Goal: Navigation & Orientation: Find specific page/section

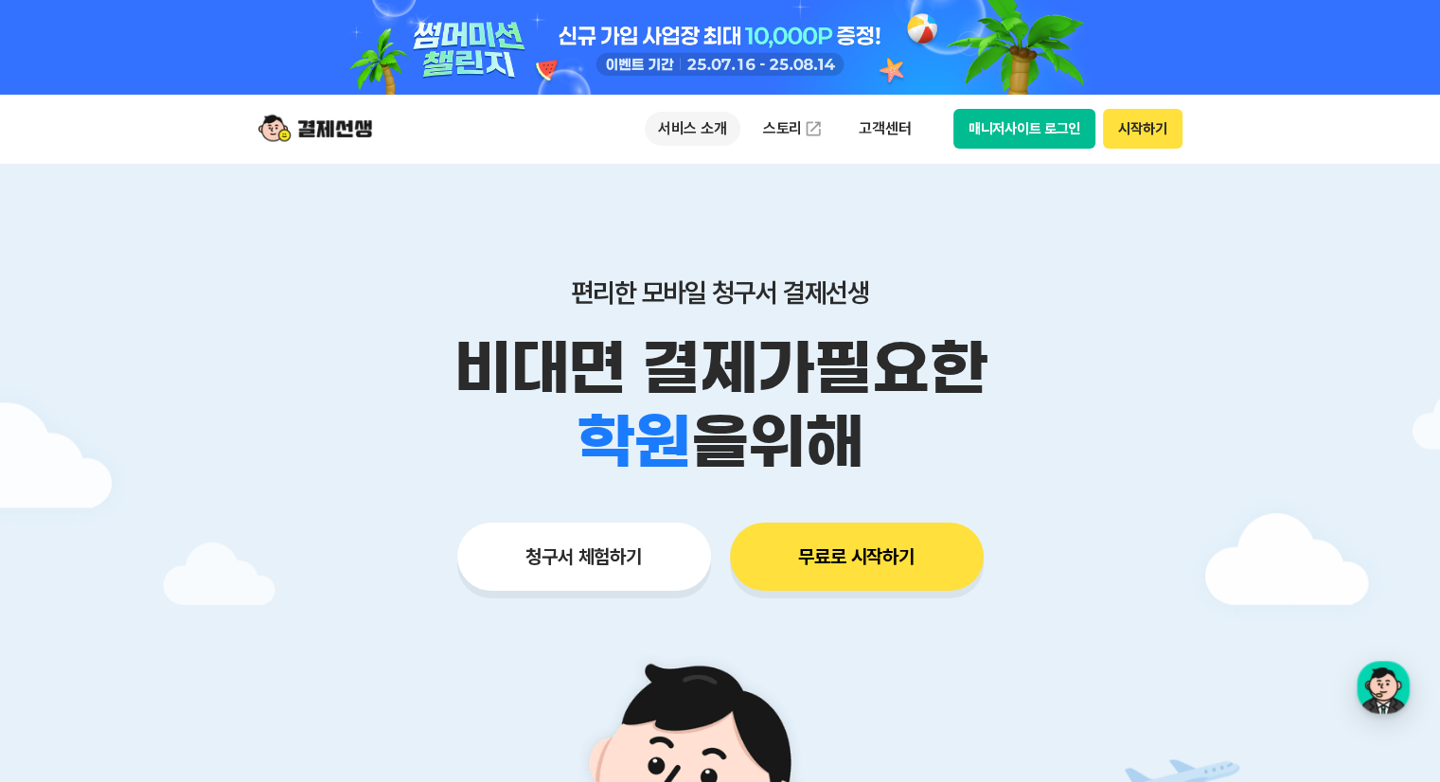
click at [701, 134] on p "서비스 소개" at bounding box center [693, 129] width 96 height 34
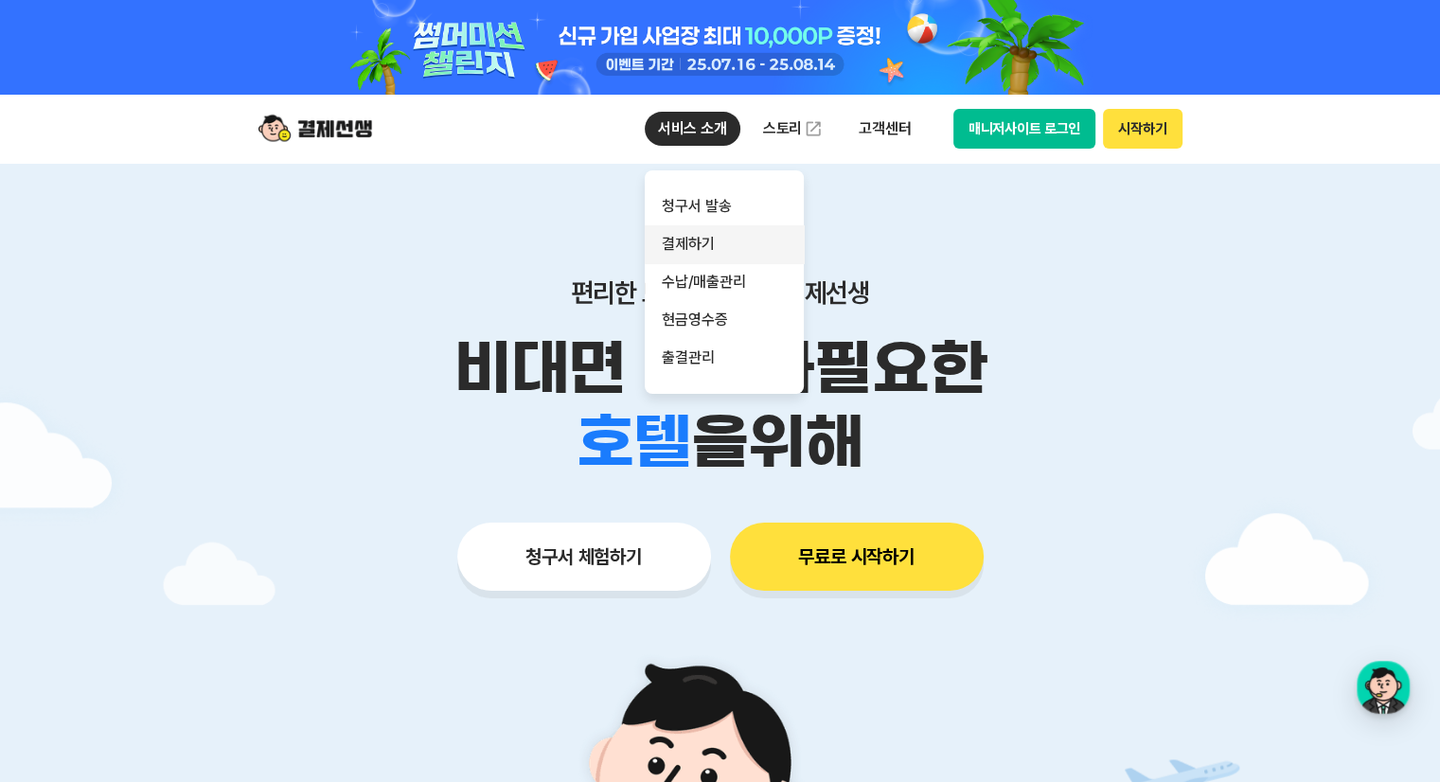
click at [700, 237] on link "결제하기" at bounding box center [724, 244] width 159 height 38
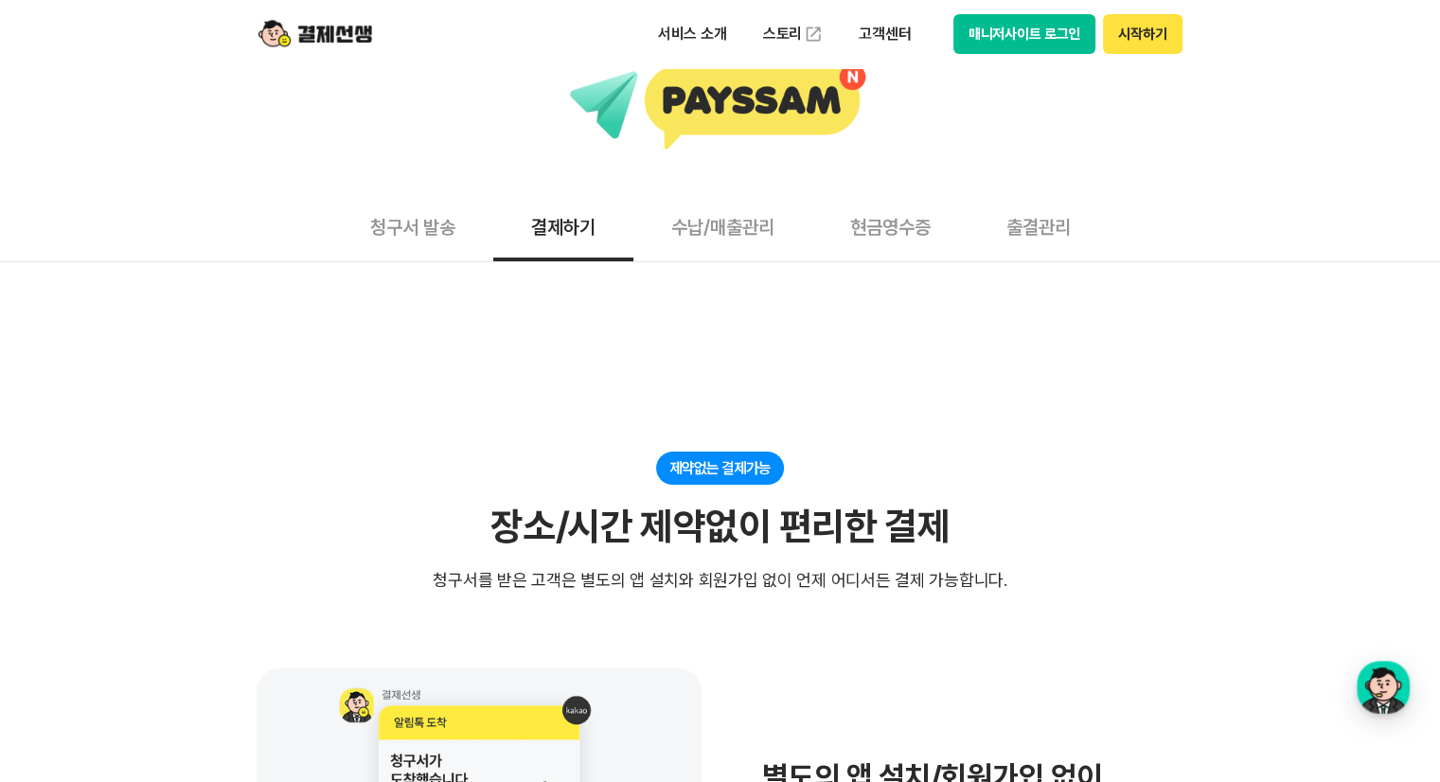
scroll to position [189, 0]
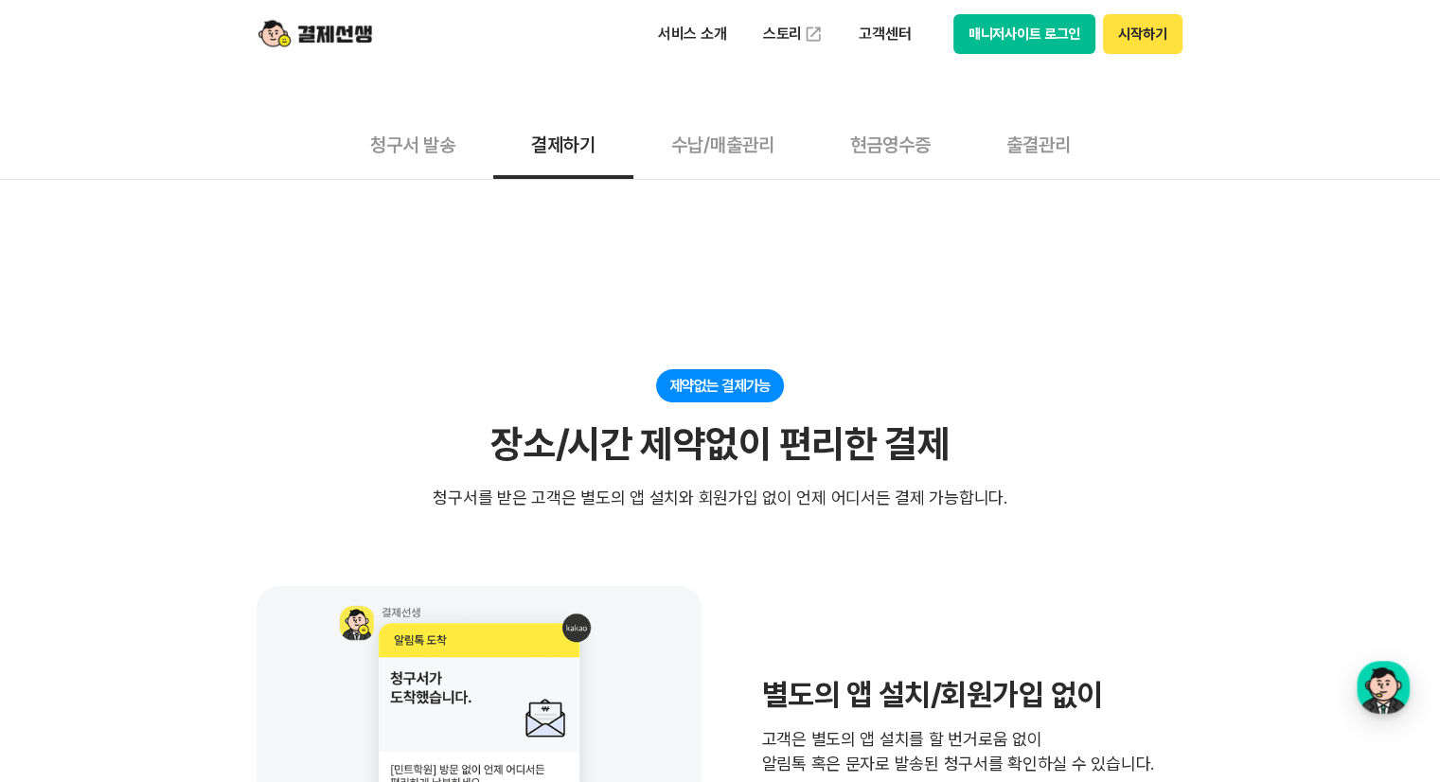
click at [446, 151] on button "청구서 발송" at bounding box center [412, 144] width 161 height 70
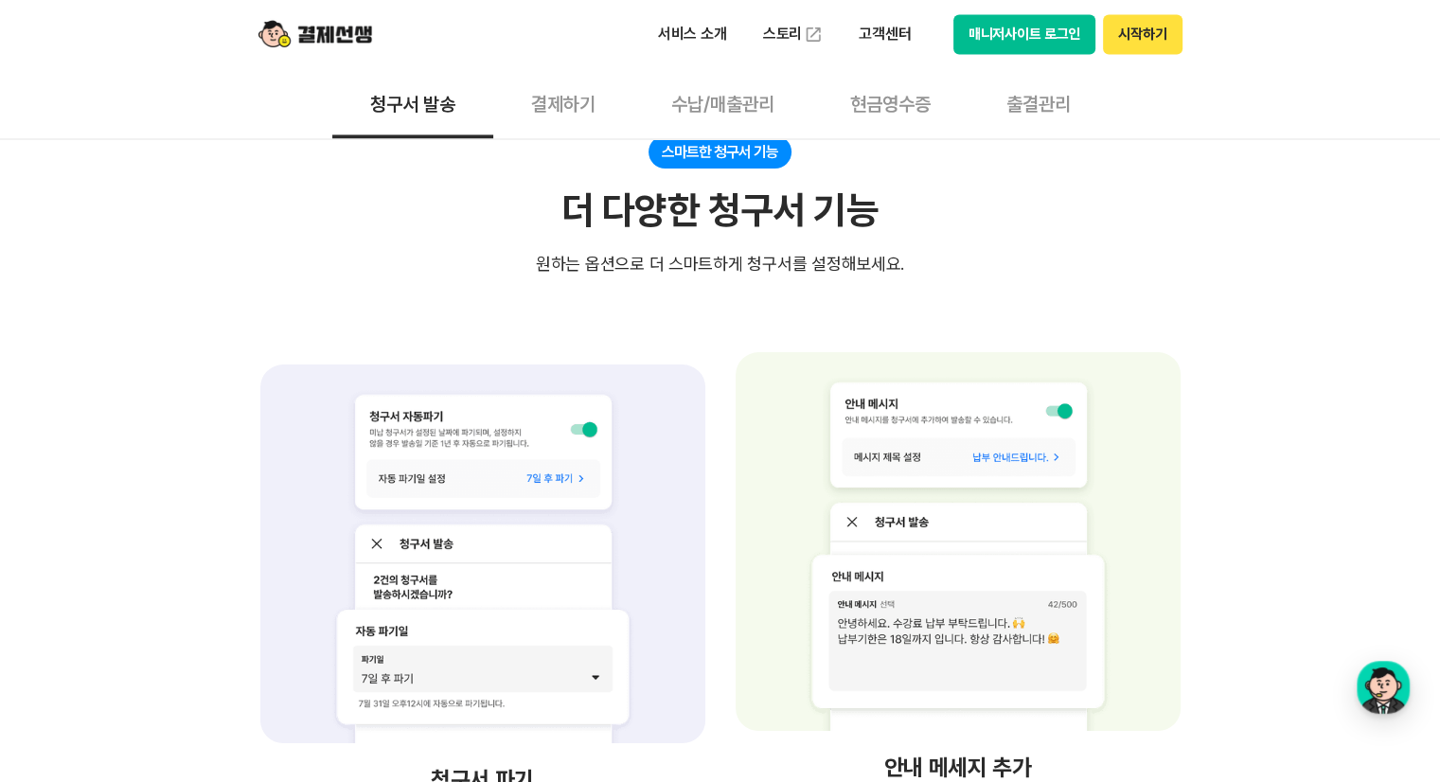
scroll to position [2936, 0]
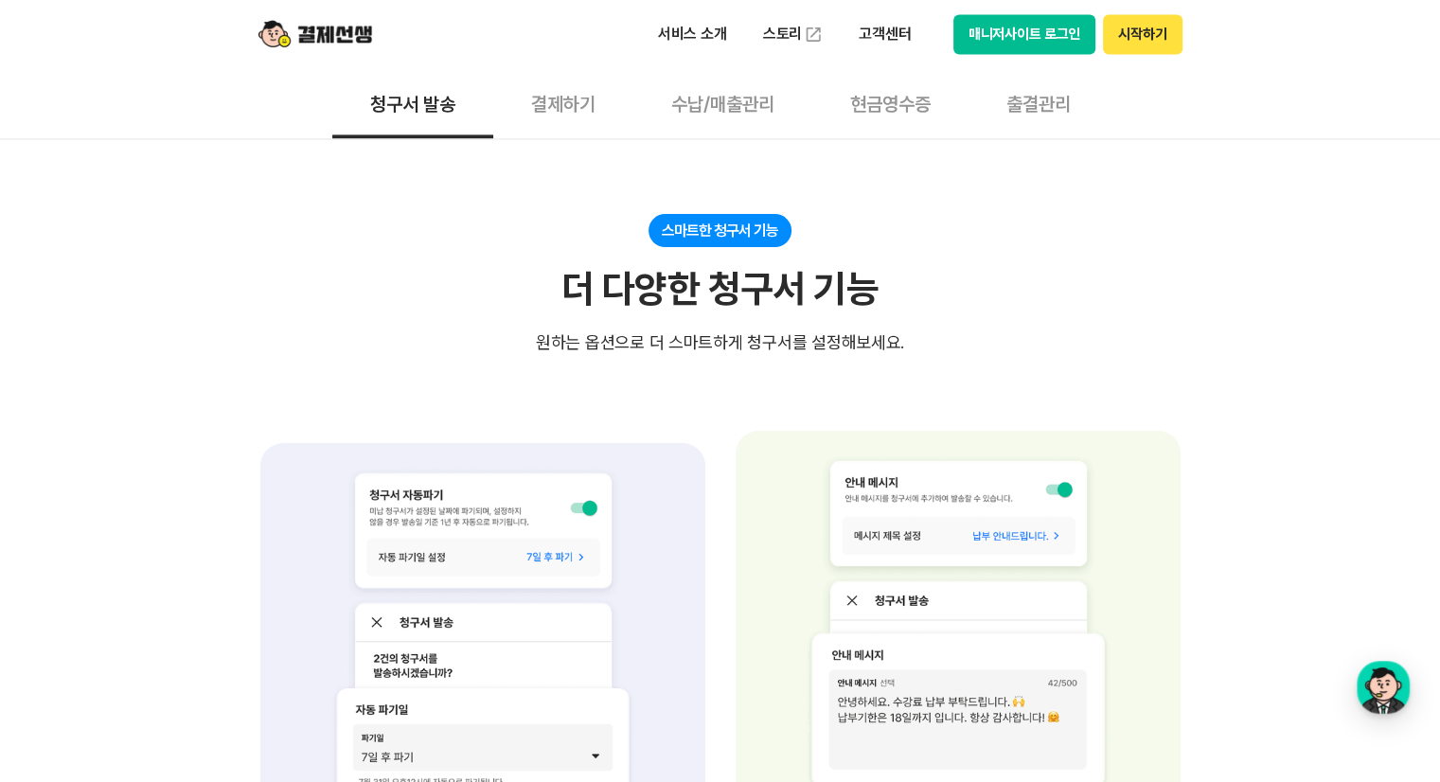
click at [514, 99] on button "결제하기" at bounding box center [563, 103] width 140 height 70
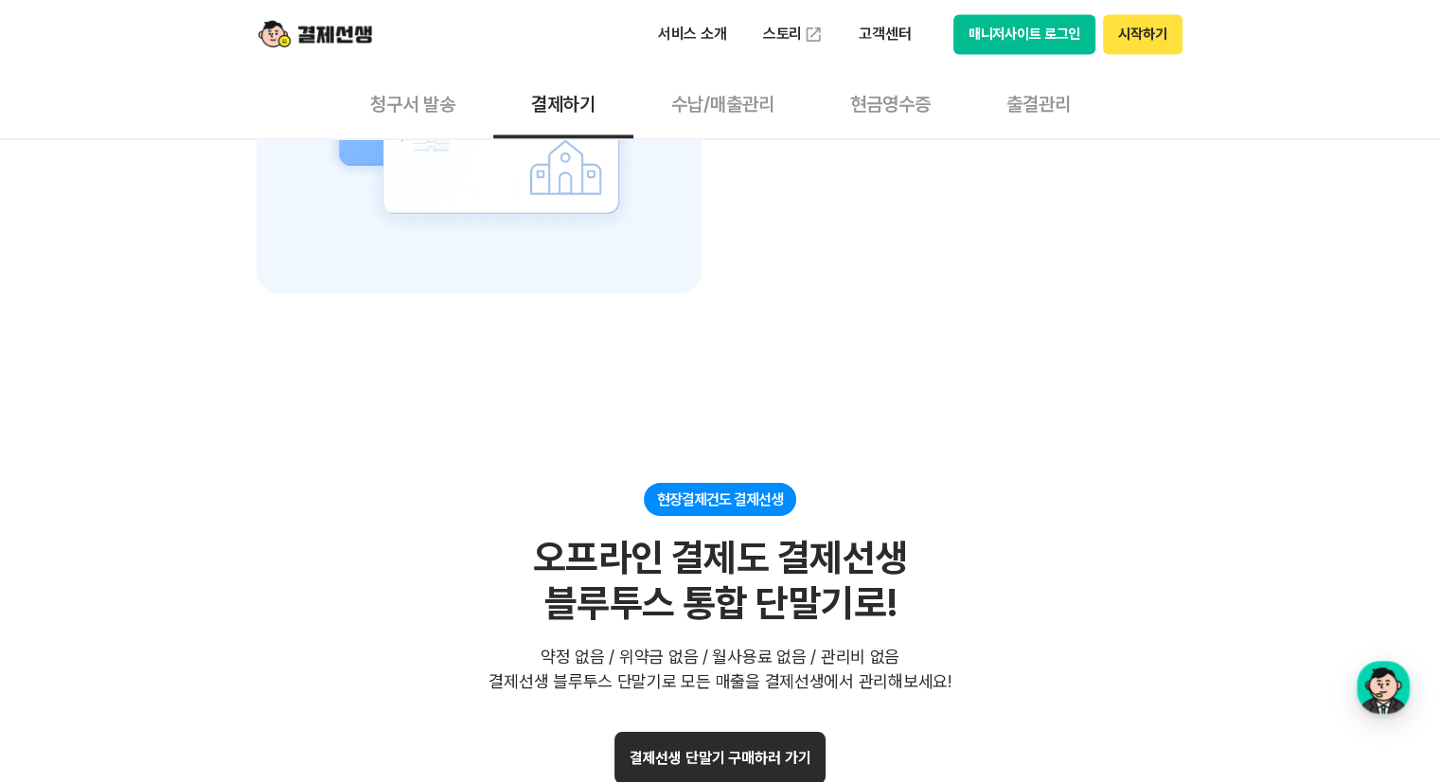
scroll to position [3409, 0]
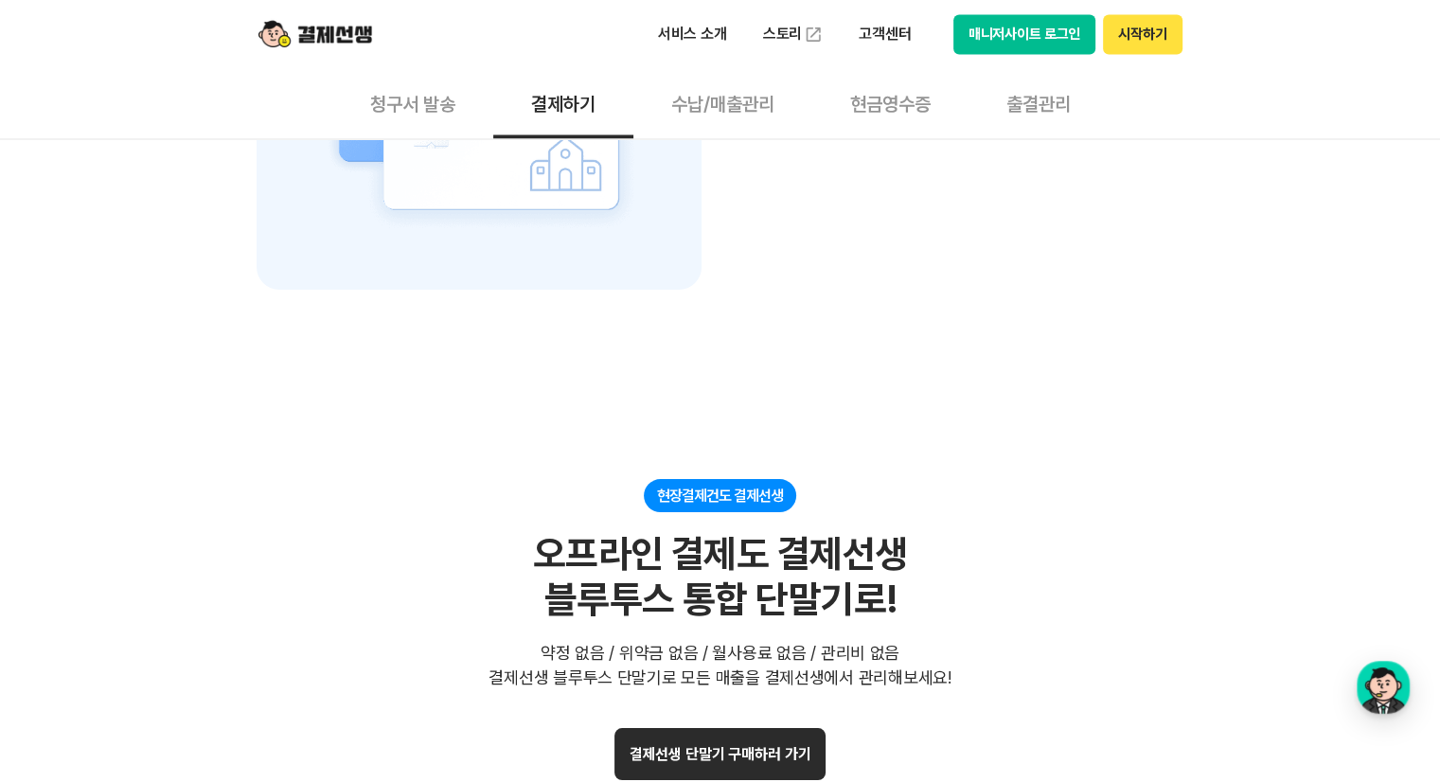
click at [727, 106] on button "수납/매출관리" at bounding box center [723, 103] width 179 height 70
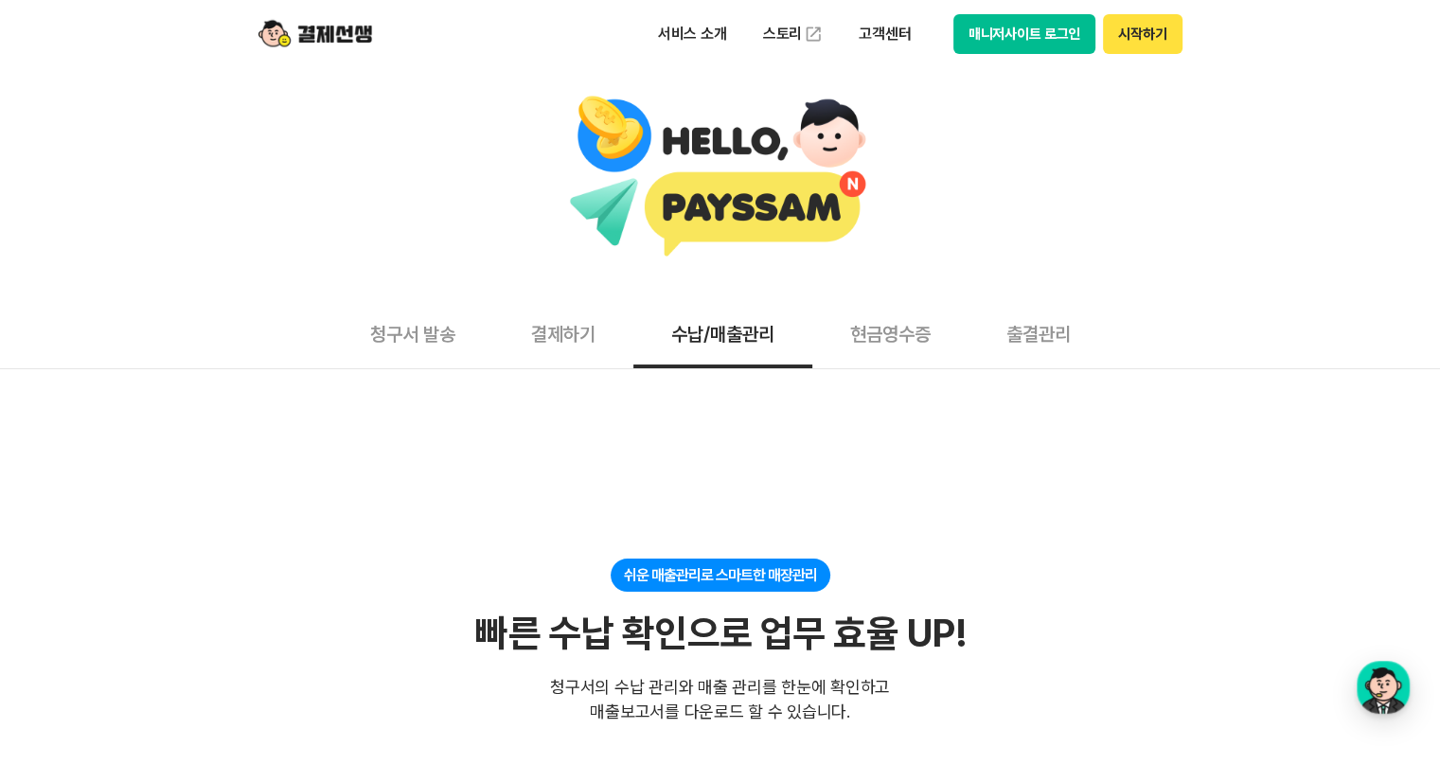
click at [1140, 46] on button "시작하기" at bounding box center [1142, 34] width 79 height 40
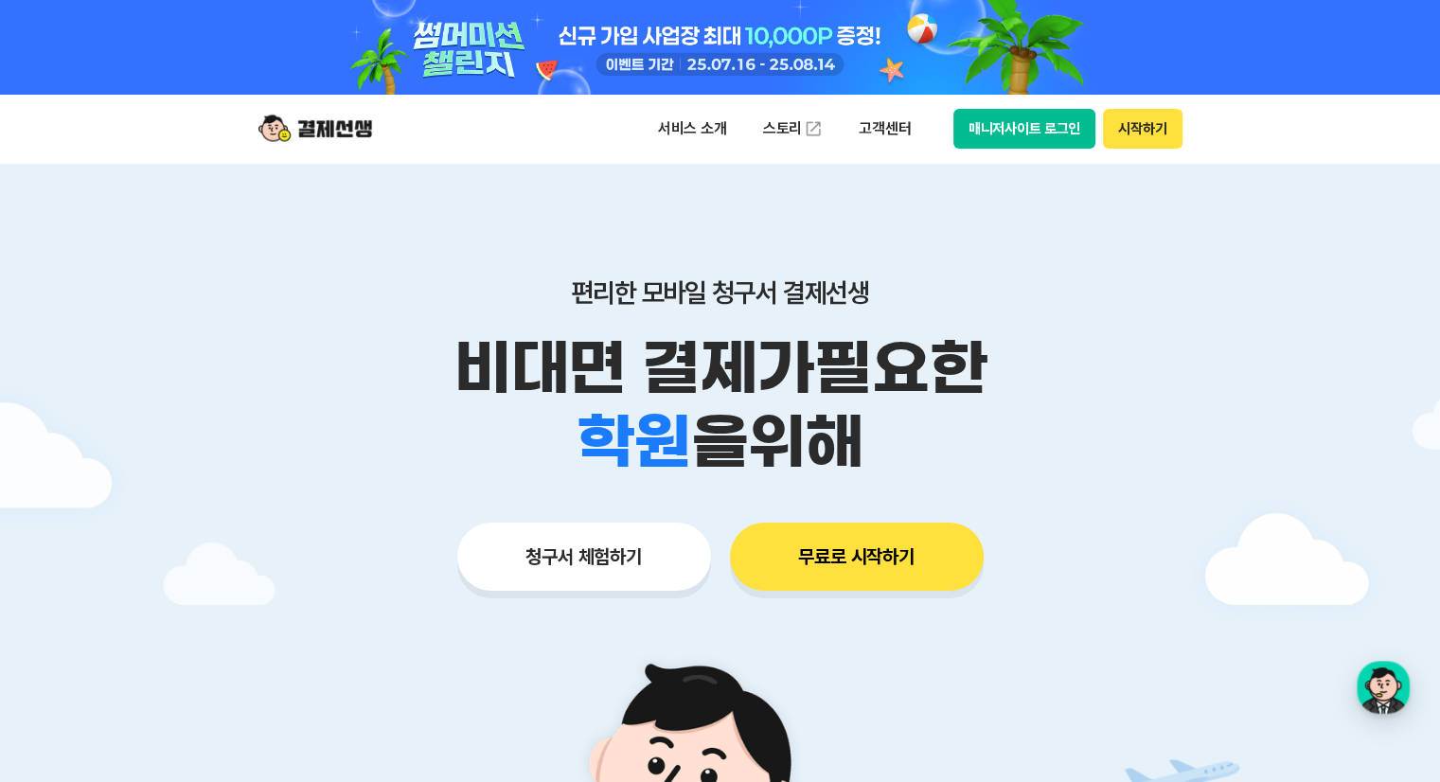
click at [1011, 128] on button "매니저사이트 로그인" at bounding box center [1025, 129] width 143 height 40
